Goal: Task Accomplishment & Management: Complete application form

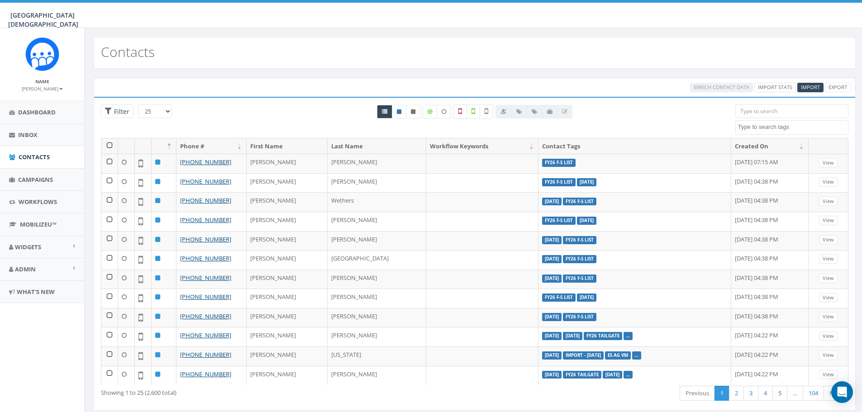
select select
click at [43, 114] on span "Dashboard" at bounding box center [37, 112] width 38 height 8
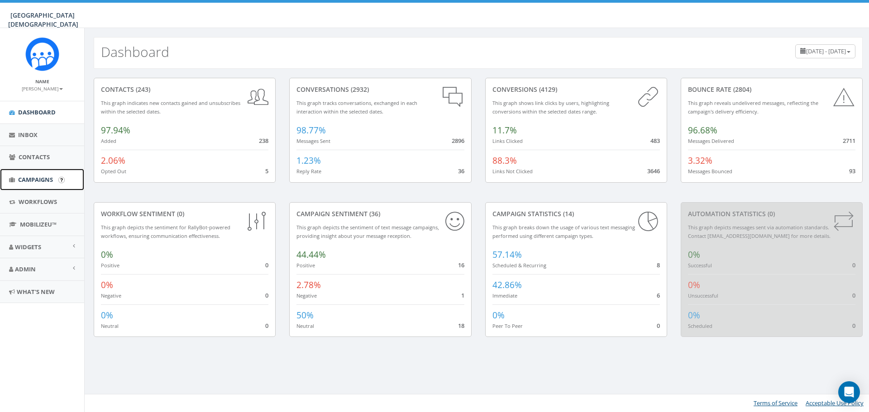
click at [31, 177] on span "Campaigns" at bounding box center [35, 180] width 35 height 8
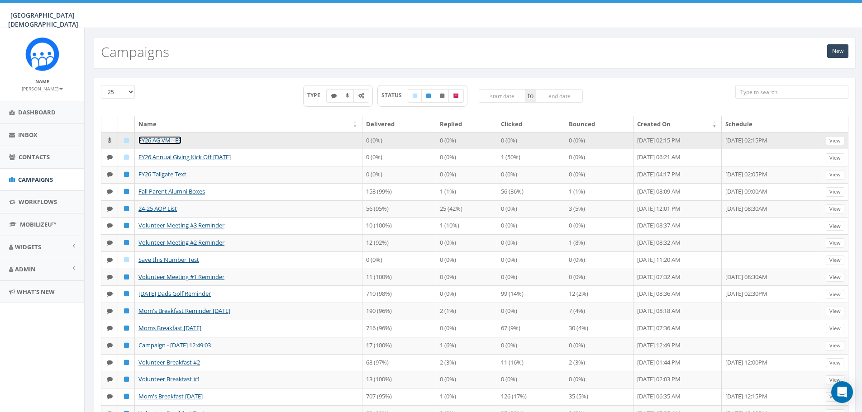
click at [152, 140] on link "FY26 AG VM - ES" at bounding box center [160, 140] width 43 height 8
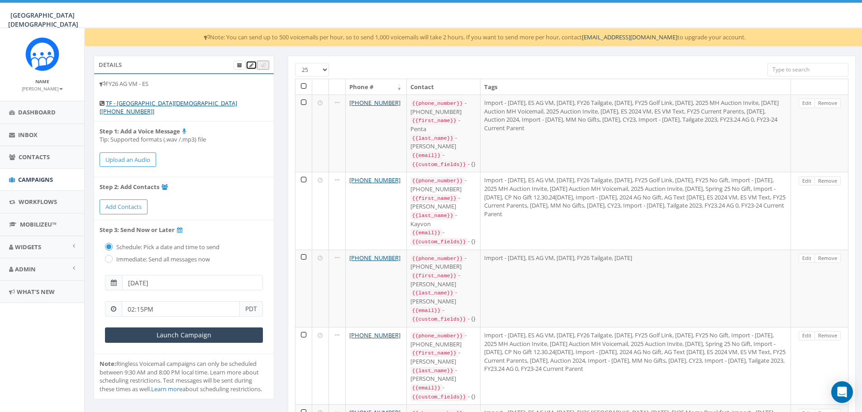
click at [250, 69] on link at bounding box center [251, 66] width 11 height 10
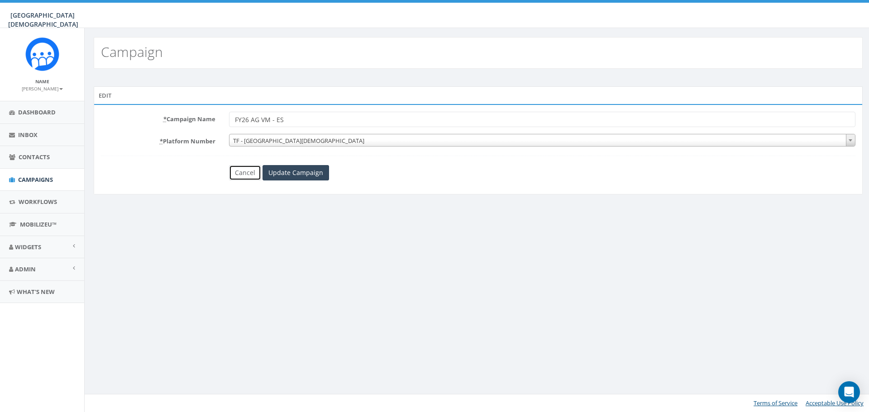
click at [244, 172] on link "Cancel" at bounding box center [245, 172] width 32 height 15
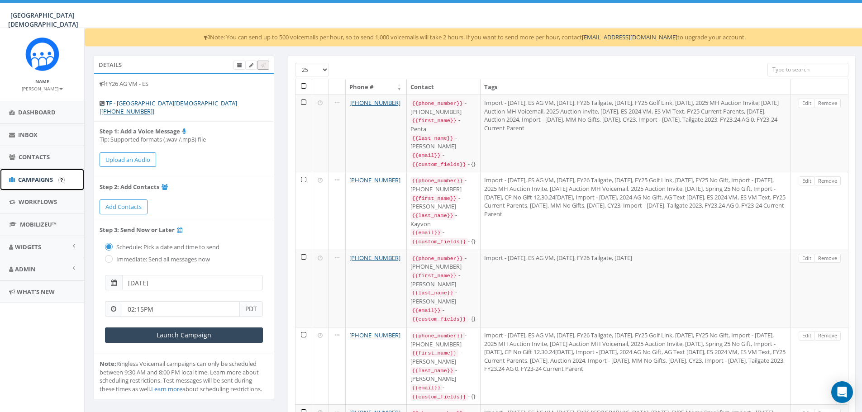
click at [34, 185] on link "Campaigns" at bounding box center [42, 180] width 84 height 22
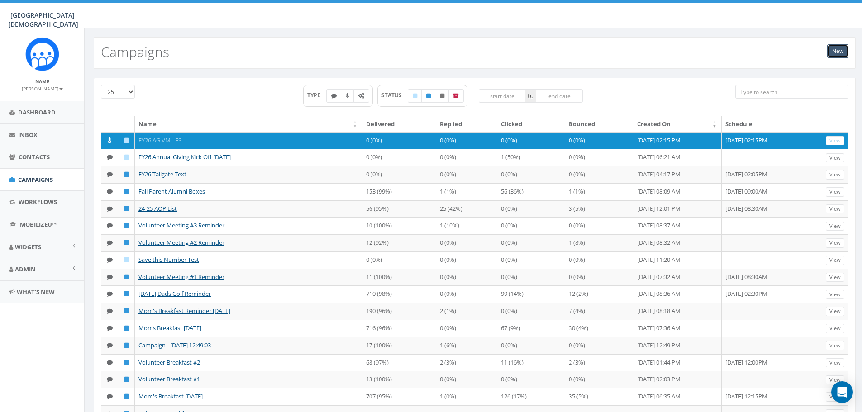
click at [832, 52] on link "New" at bounding box center [838, 51] width 21 height 14
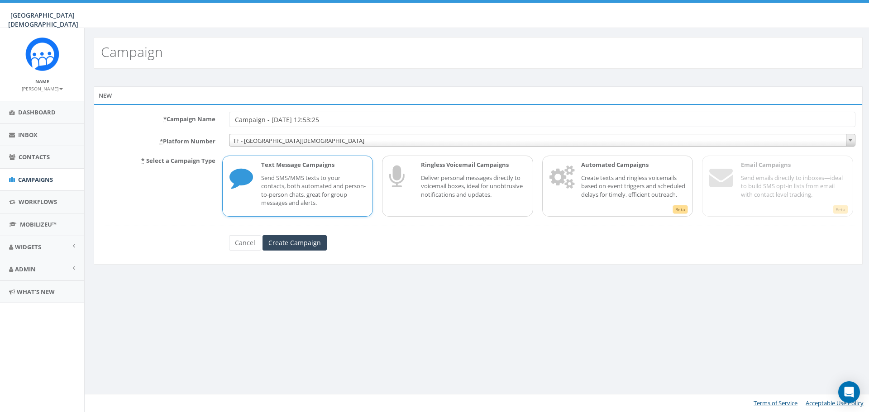
drag, startPoint x: 395, startPoint y: 119, endPoint x: 172, endPoint y: 109, distance: 223.0
click at [172, 109] on div "* Campaign Name Campaign - 10/09/2025, 12:53:25 * Platform Number TF - Linfield…" at bounding box center [478, 184] width 769 height 161
click at [338, 125] on input "Campaign - 10/09/2025, 12:53:25" at bounding box center [542, 119] width 627 height 15
drag, startPoint x: 342, startPoint y: 118, endPoint x: 214, endPoint y: 114, distance: 128.2
click at [214, 114] on div "* Campaign Name Campaign - 10/09/2025, 12:53:25" at bounding box center [478, 119] width 768 height 15
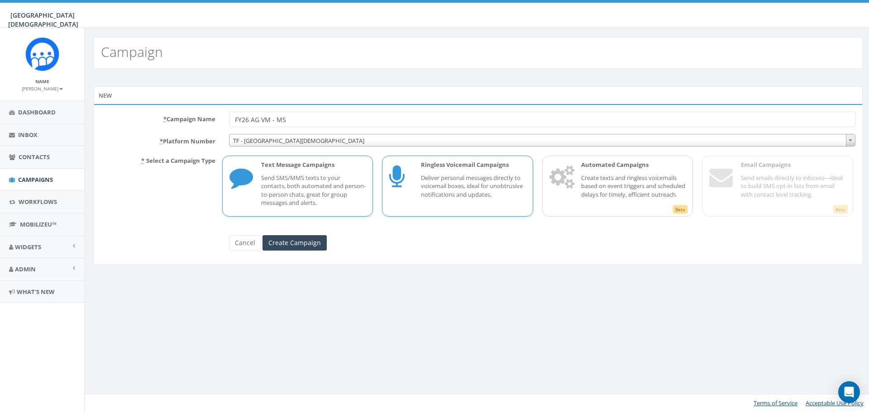
type input "FY26 AG VM - MS"
click at [450, 203] on div "Ringless Voicemail Campaigns Deliver personal messages directly to voicemail bo…" at bounding box center [469, 186] width 114 height 51
click at [310, 247] on input "Create Campaign" at bounding box center [295, 242] width 64 height 15
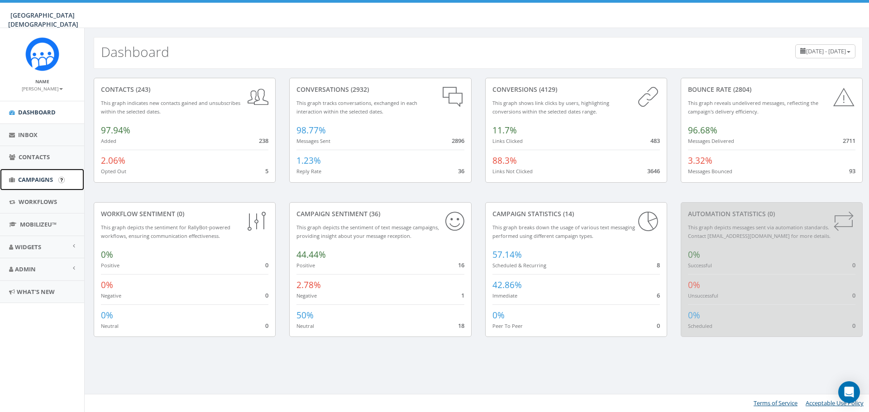
click at [31, 179] on span "Campaigns" at bounding box center [35, 180] width 35 height 8
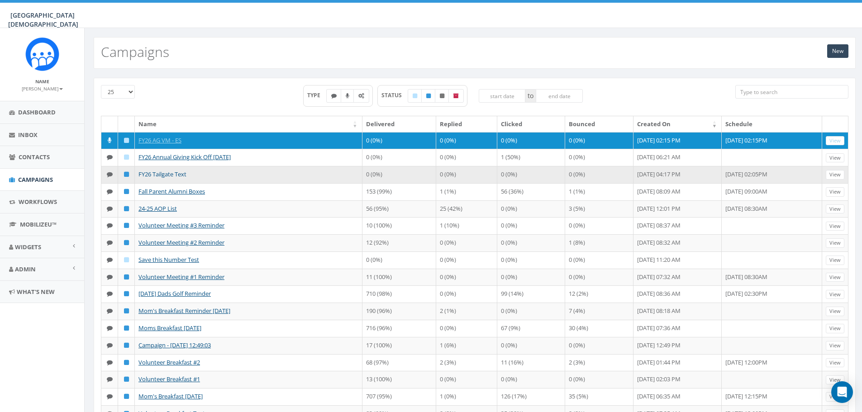
scroll to position [45, 0]
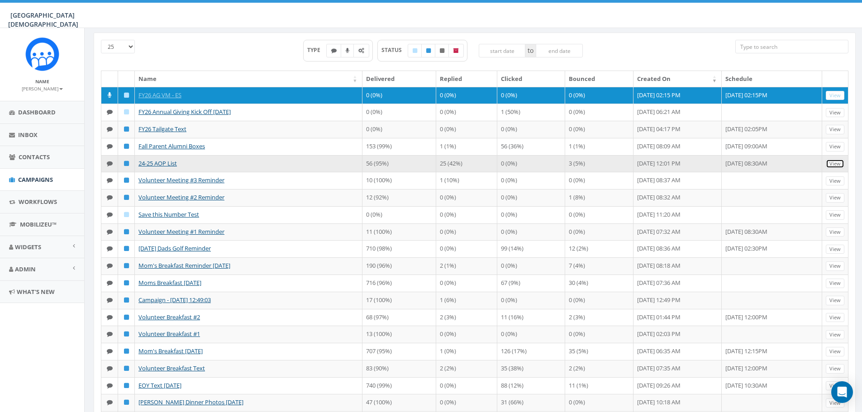
click at [833, 167] on link "View" at bounding box center [835, 164] width 19 height 10
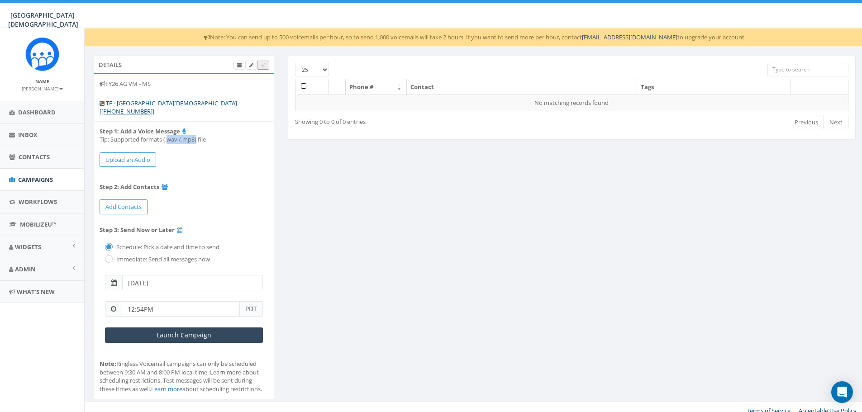
drag, startPoint x: 198, startPoint y: 132, endPoint x: 168, endPoint y: 129, distance: 29.6
click at [168, 135] on l "Tip: Supported formats (.wav /.mp3) file" at bounding box center [153, 139] width 106 height 8
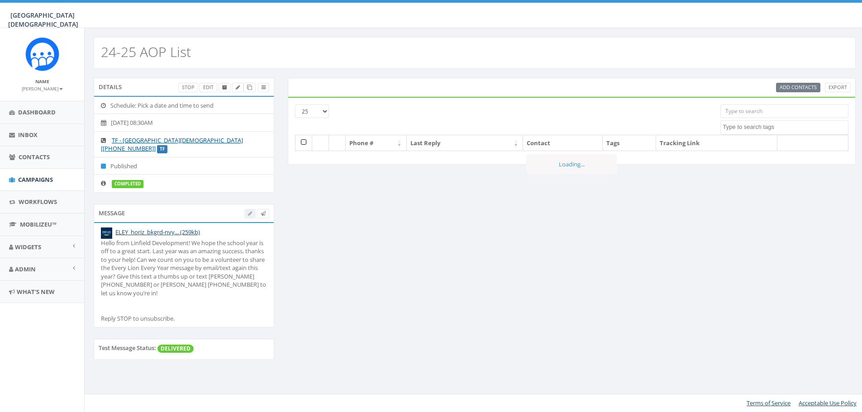
select select
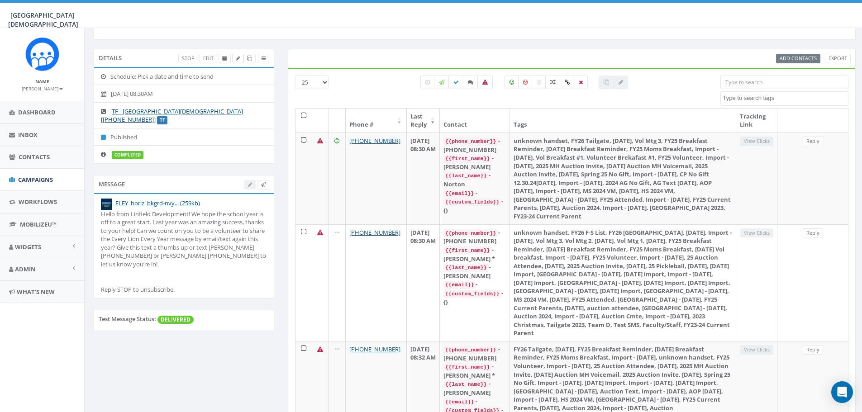
scroll to position [45, 0]
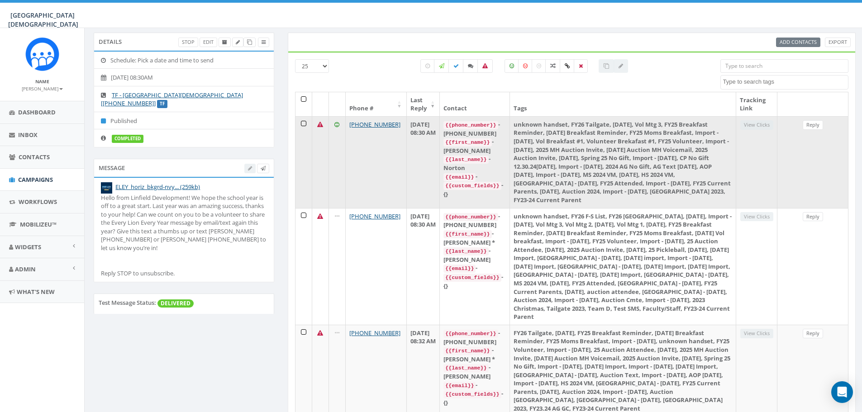
click at [320, 125] on icon at bounding box center [320, 125] width 6 height 6
click at [818, 127] on link "Reply" at bounding box center [813, 125] width 20 height 10
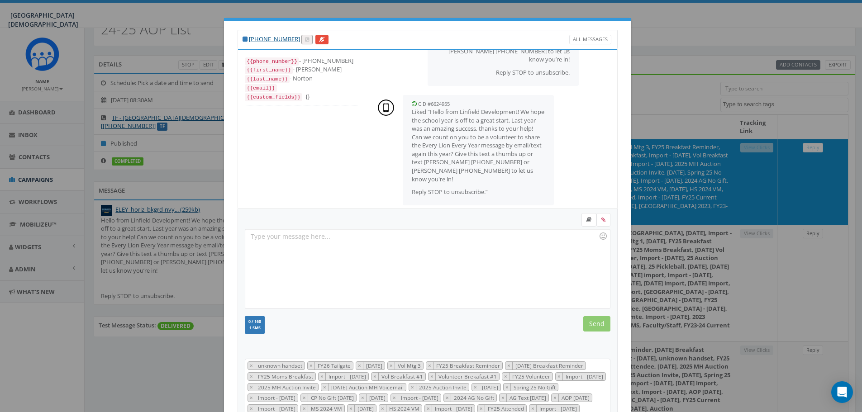
scroll to position [0, 0]
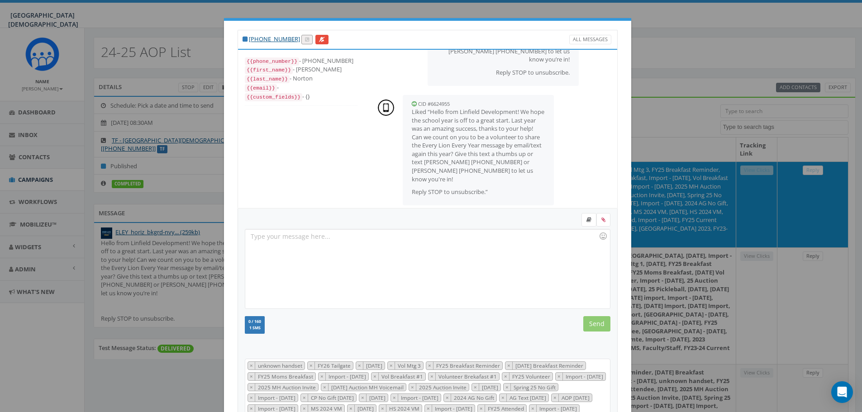
click at [677, 115] on div "+1 760-845-6431 All Messages {{phone_number}} - +17608456431 {{first_name}} - M…" at bounding box center [431, 206] width 862 height 412
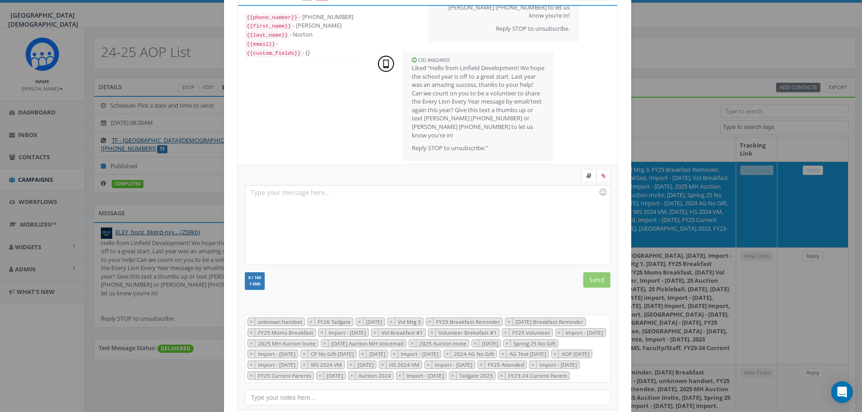
scroll to position [105, 0]
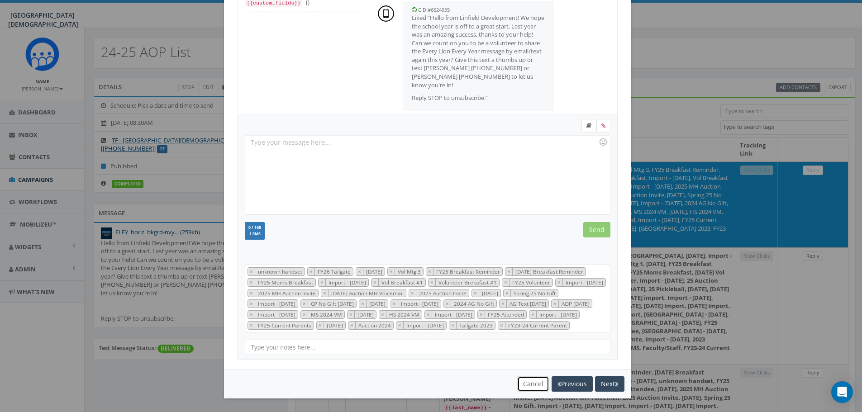
click at [532, 387] on button "Cancel" at bounding box center [533, 384] width 32 height 15
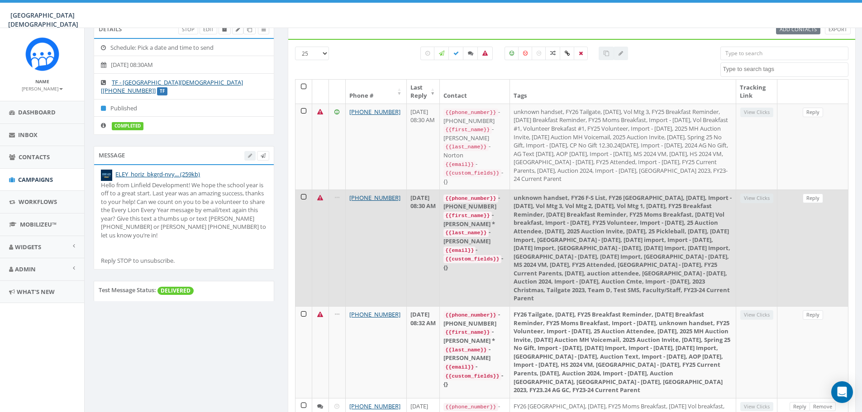
scroll to position [0, 0]
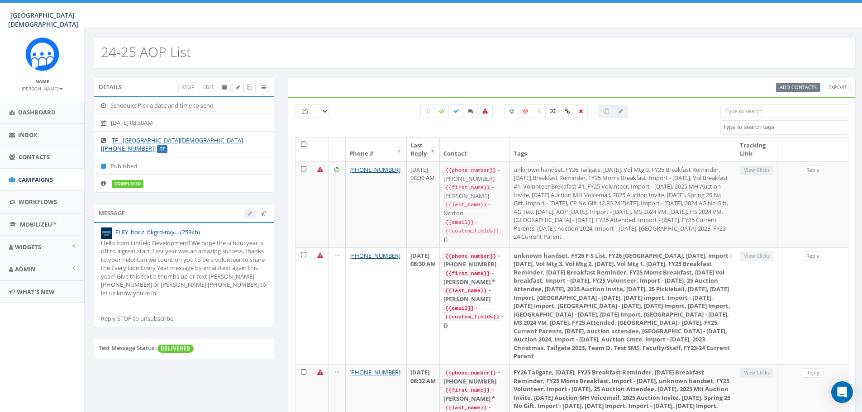
click at [511, 115] on label at bounding box center [512, 112] width 14 height 14
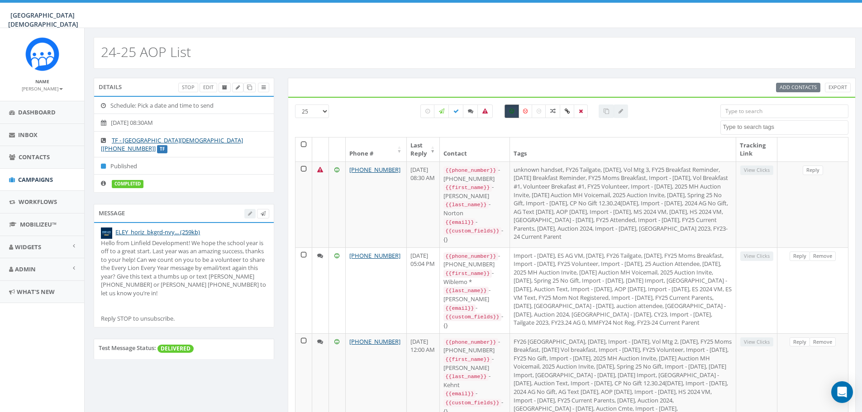
click at [511, 115] on label at bounding box center [512, 112] width 14 height 14
checkbox input "false"
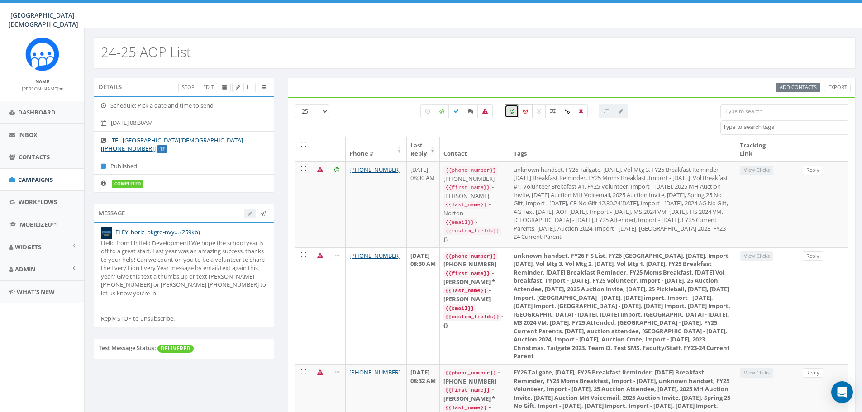
click at [527, 114] on label at bounding box center [525, 112] width 14 height 14
checkbox input "true"
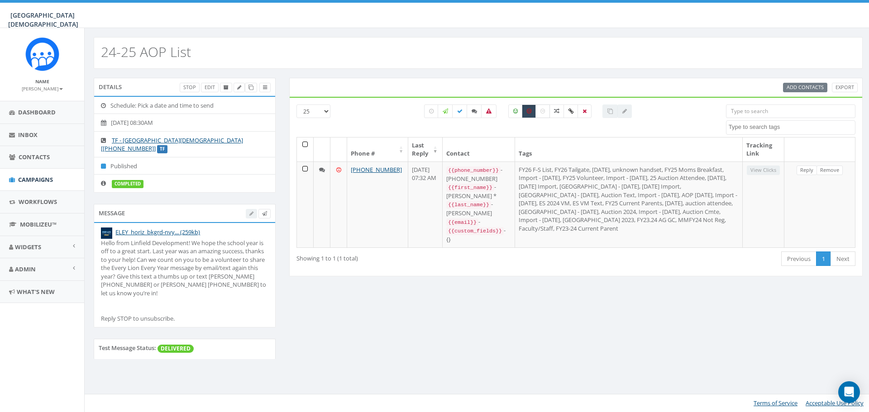
click at [545, 110] on label at bounding box center [543, 112] width 14 height 14
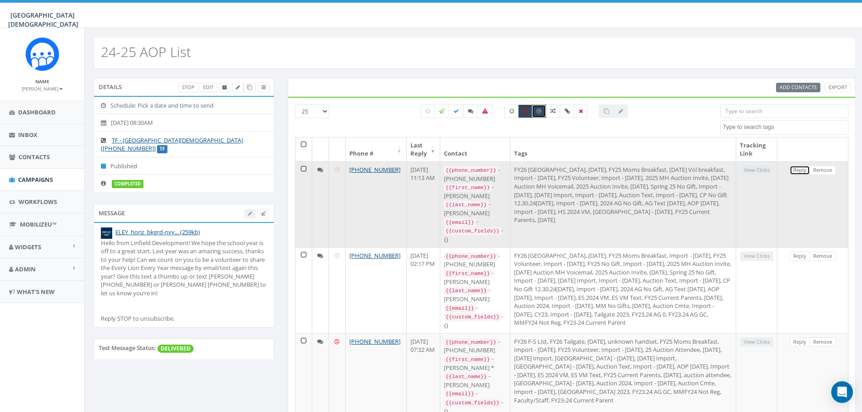
click at [792, 172] on link "Reply" at bounding box center [800, 171] width 20 height 10
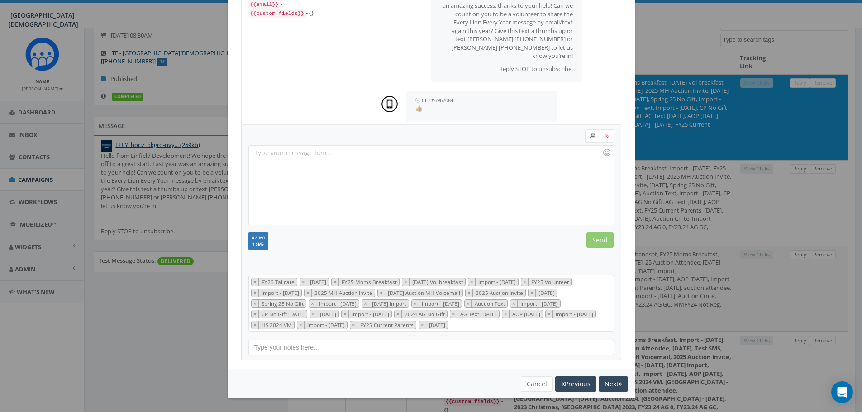
scroll to position [181, 0]
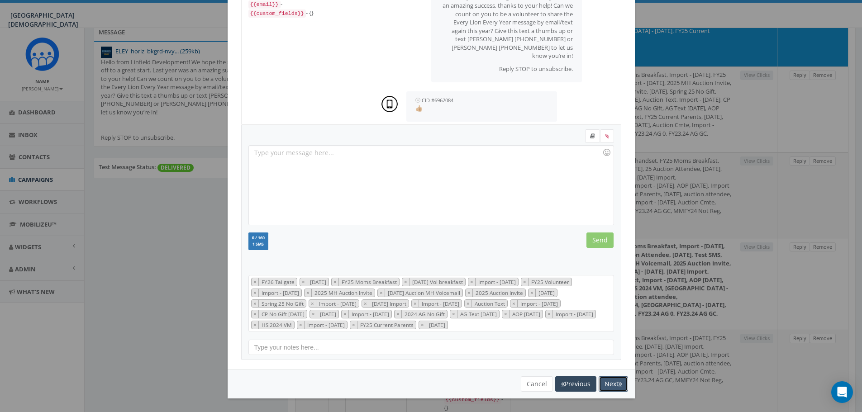
click at [610, 382] on button "Next" at bounding box center [613, 384] width 29 height 15
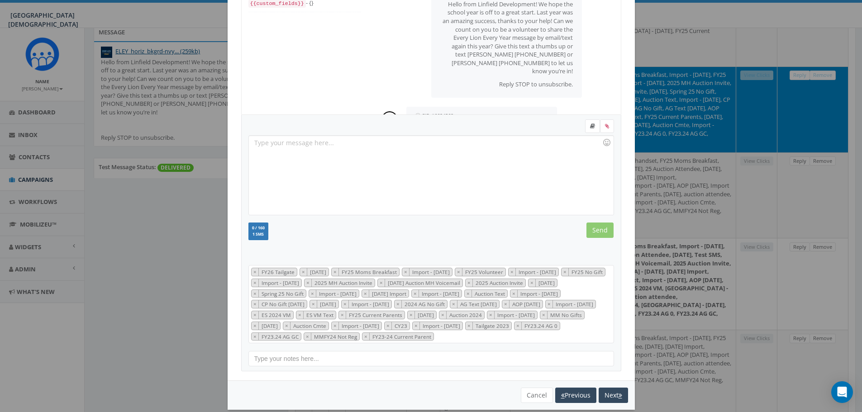
scroll to position [105, 0]
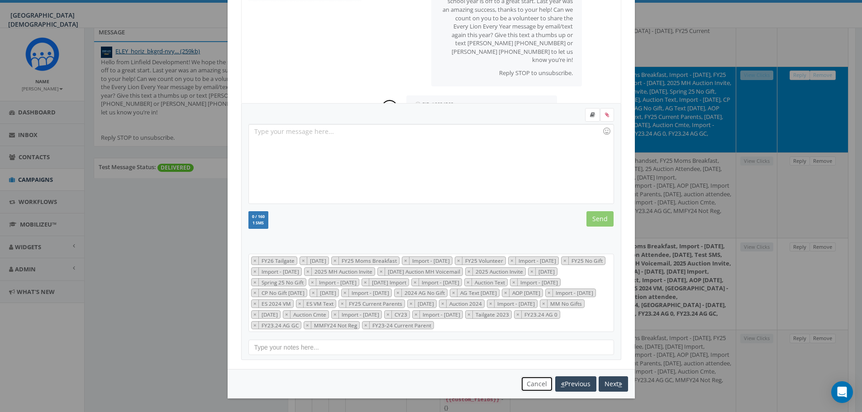
click at [533, 379] on button "Cancel" at bounding box center [537, 384] width 32 height 15
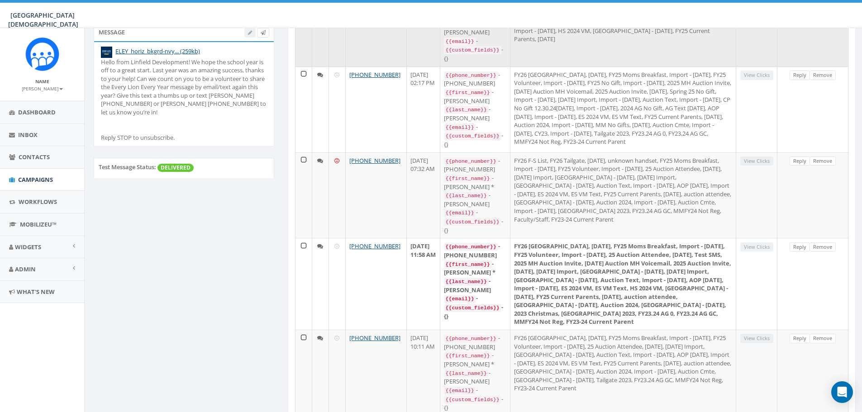
scroll to position [0, 0]
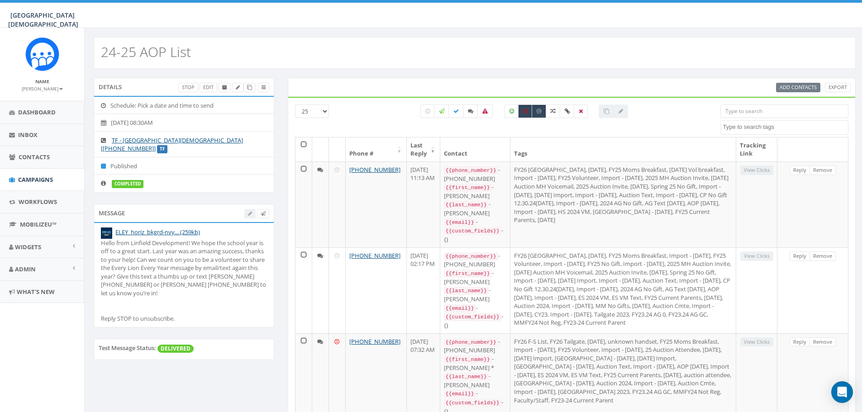
click at [541, 118] on div "All 0 contact(s) on current page All 15 contact(s) filtered" at bounding box center [524, 125] width 221 height 14
click at [536, 116] on label at bounding box center [539, 112] width 14 height 14
checkbox input "false"
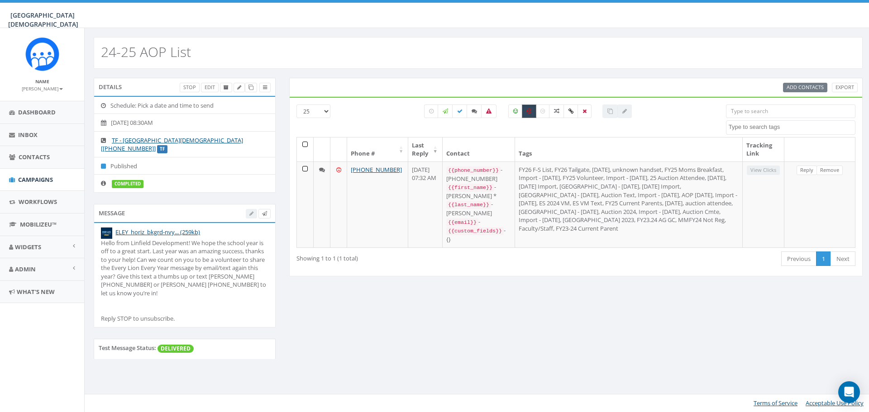
click at [529, 115] on label at bounding box center [529, 112] width 14 height 14
checkbox input "false"
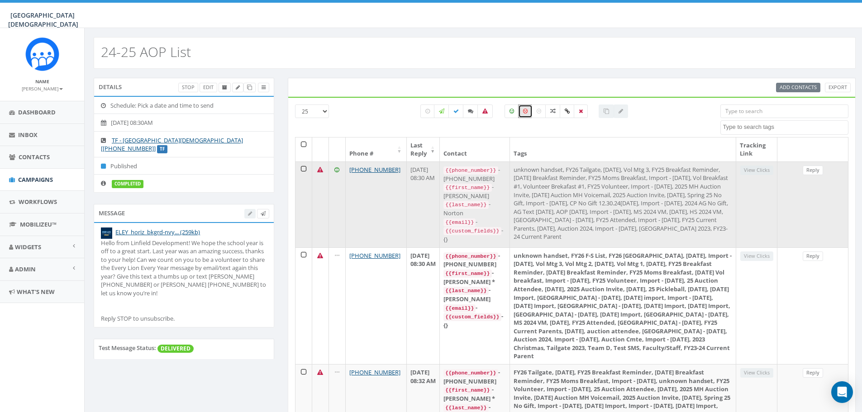
click at [303, 167] on td at bounding box center [304, 205] width 17 height 86
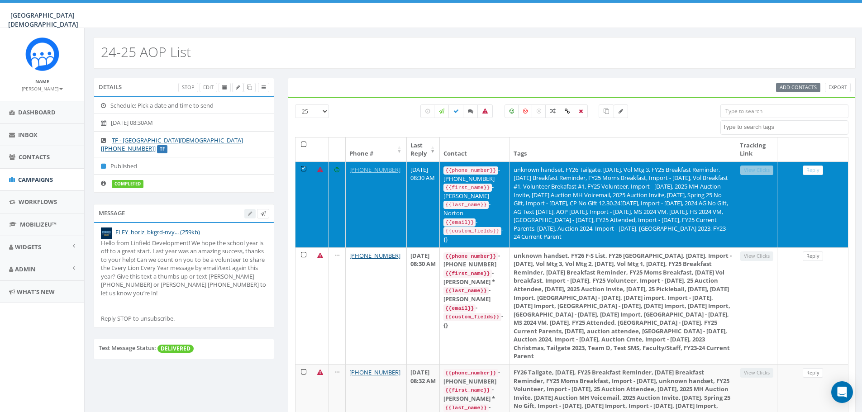
click at [305, 169] on td at bounding box center [304, 205] width 17 height 86
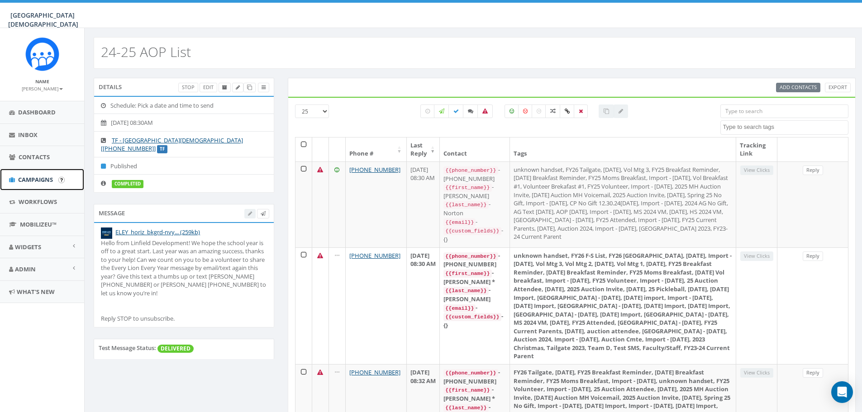
click at [28, 180] on span "Campaigns" at bounding box center [35, 180] width 35 height 8
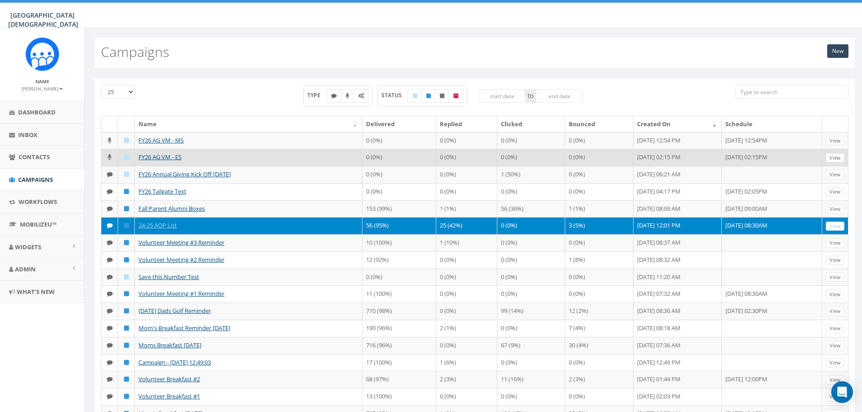
drag, startPoint x: 760, startPoint y: 158, endPoint x: 700, endPoint y: 160, distance: 59.8
click at [722, 160] on td "[DATE] 02:15PM" at bounding box center [772, 157] width 100 height 17
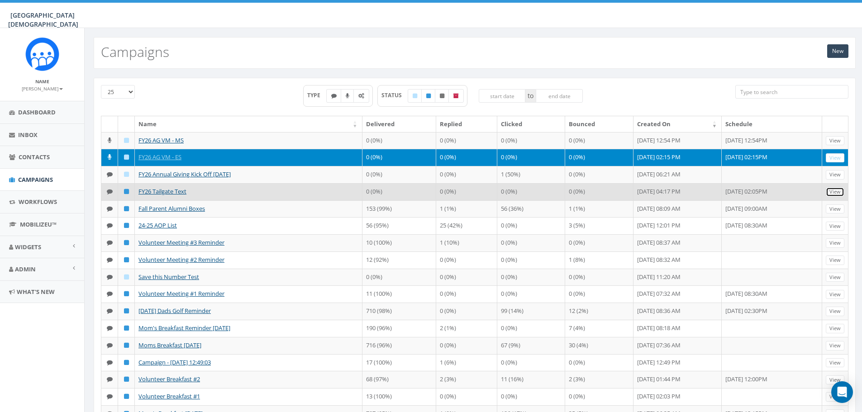
click at [832, 195] on link "View" at bounding box center [835, 192] width 19 height 10
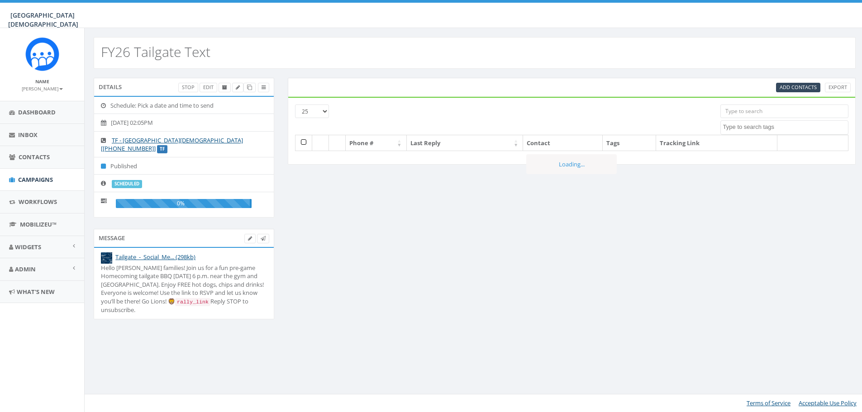
select select
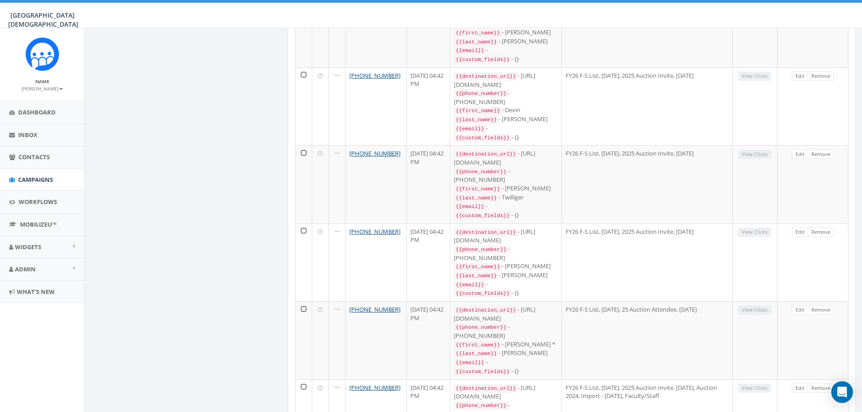
scroll to position [1455, 0]
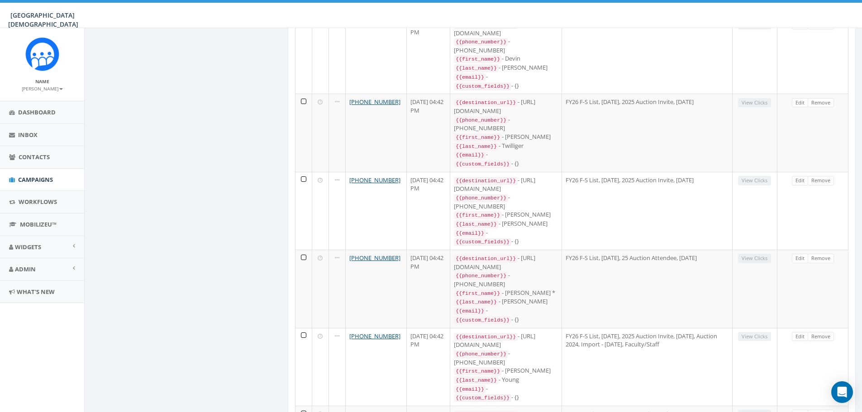
drag, startPoint x: 344, startPoint y: 374, endPoint x: 372, endPoint y: 376, distance: 28.1
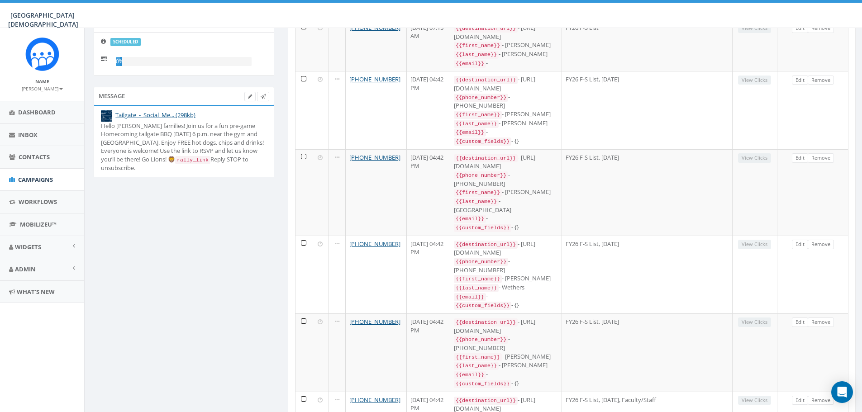
scroll to position [0, 0]
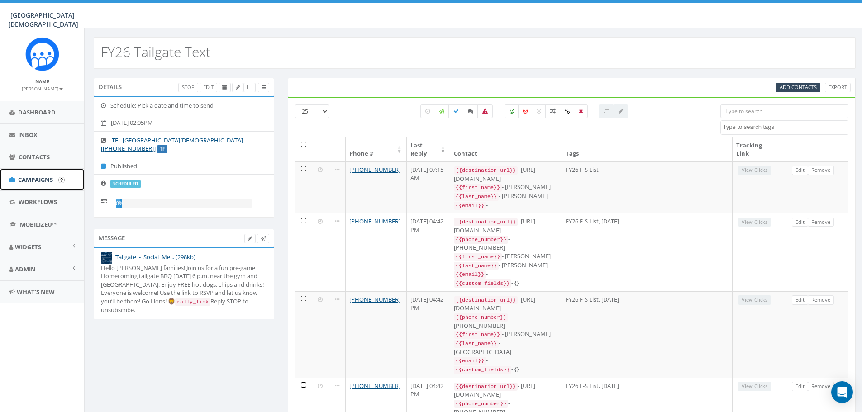
click at [29, 180] on span "Campaigns" at bounding box center [35, 180] width 35 height 8
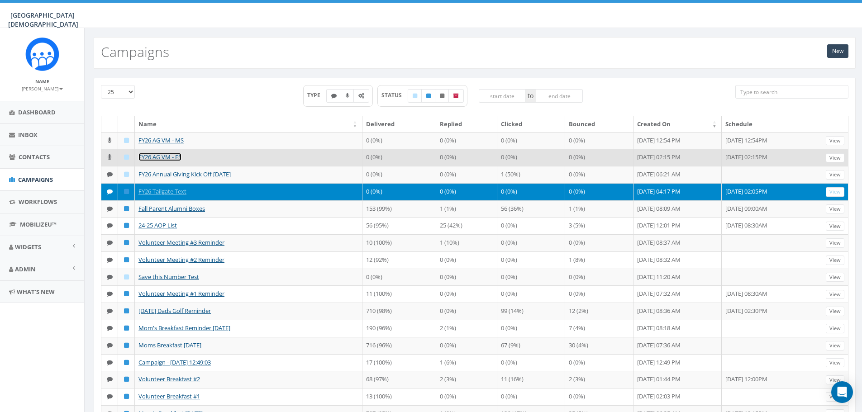
click at [163, 158] on link "FY26 AG VM - ES" at bounding box center [160, 157] width 43 height 8
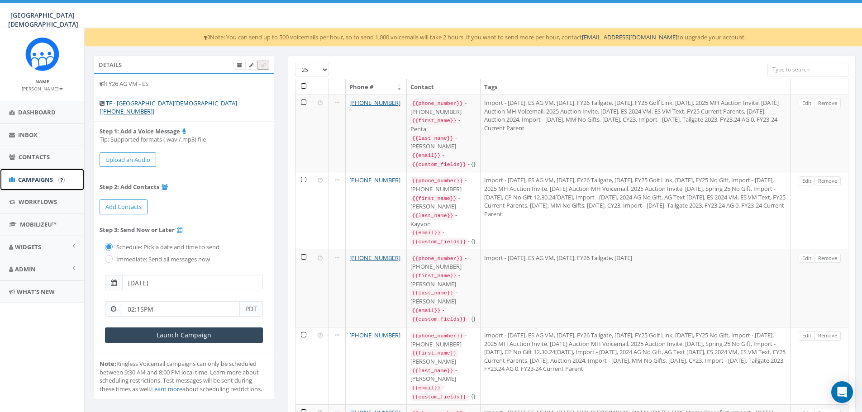
click at [33, 178] on span "Campaigns" at bounding box center [35, 180] width 35 height 8
